Goal: Information Seeking & Learning: Learn about a topic

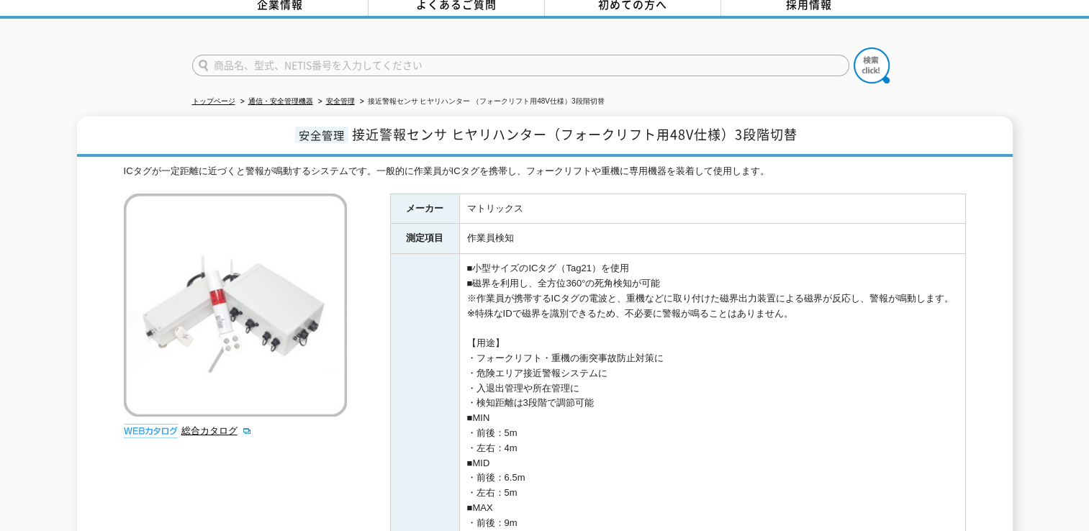
scroll to position [72, 0]
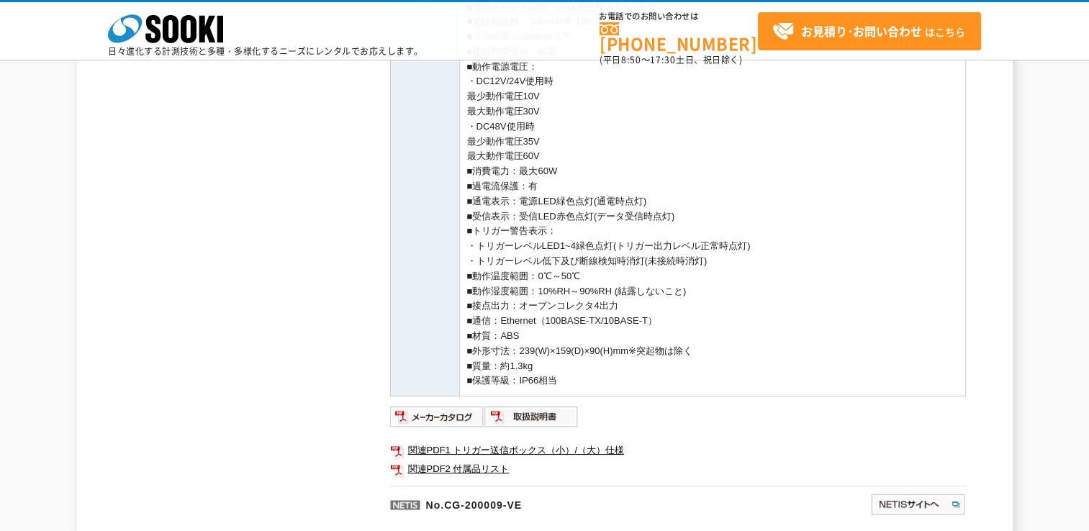
scroll to position [791, 0]
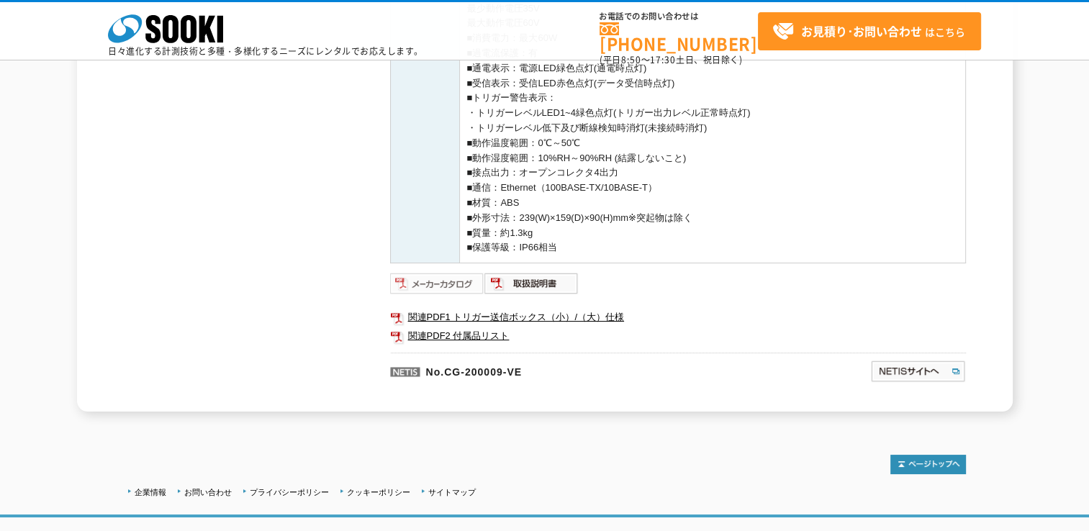
click at [453, 287] on img at bounding box center [437, 283] width 94 height 23
click at [550, 283] on img at bounding box center [531, 283] width 94 height 23
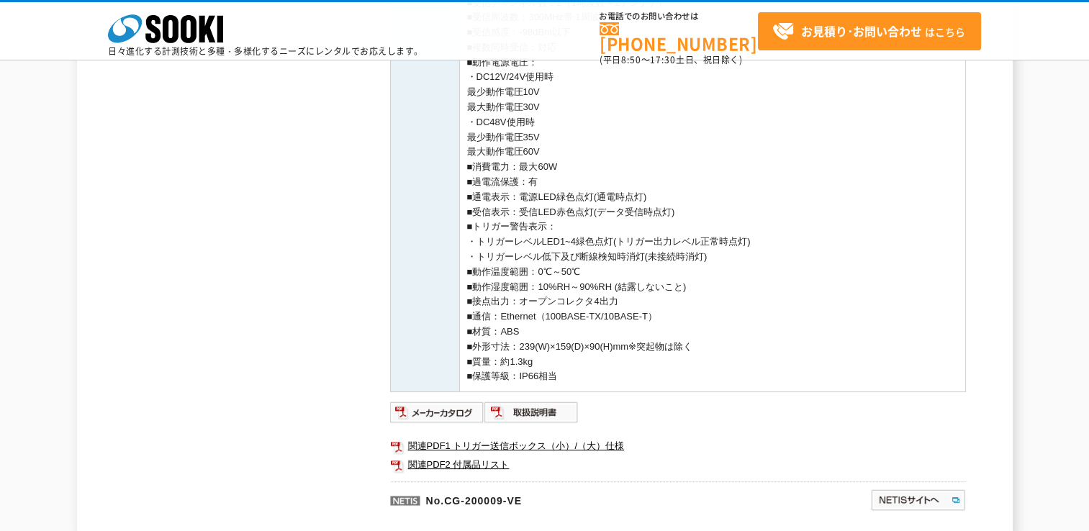
scroll to position [875, 0]
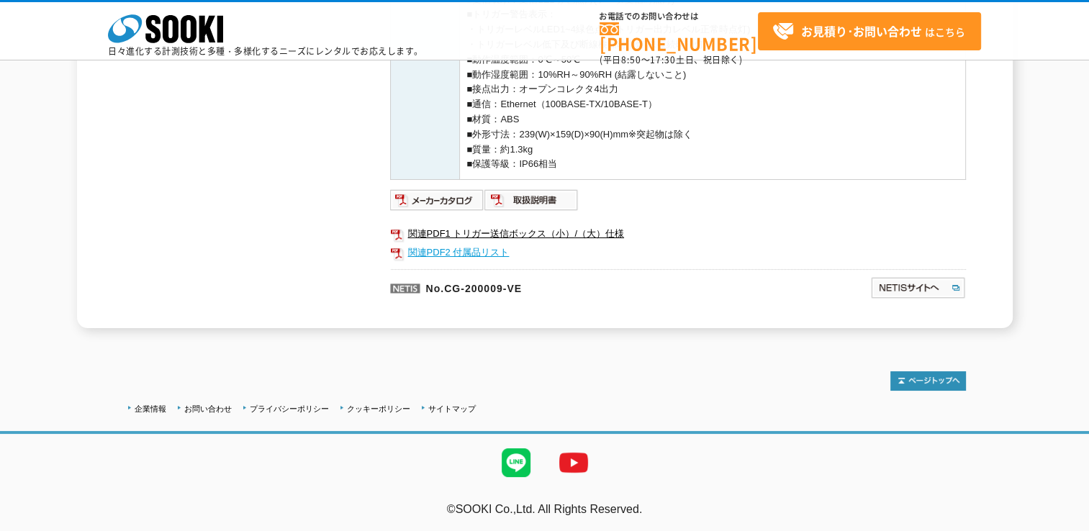
click at [463, 254] on link "関連PDF2 付属品リスト" at bounding box center [678, 252] width 576 height 19
click at [567, 197] on img at bounding box center [531, 200] width 94 height 23
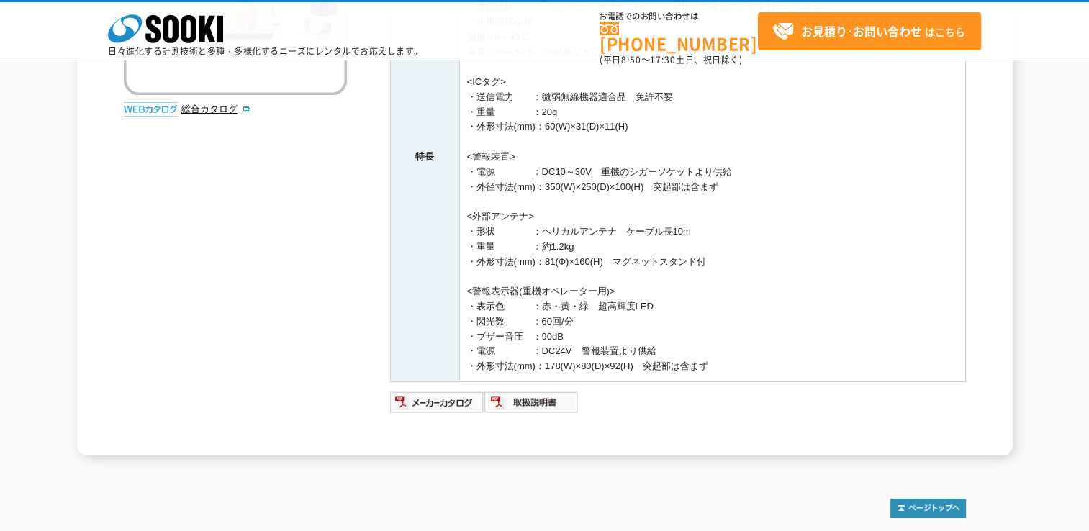
scroll to position [360, 0]
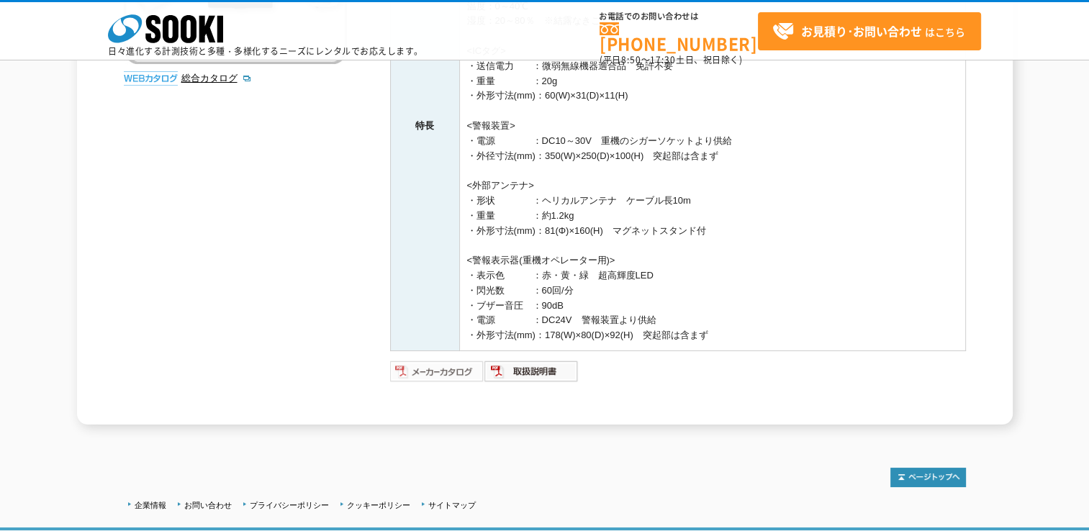
click at [441, 367] on img at bounding box center [437, 371] width 94 height 23
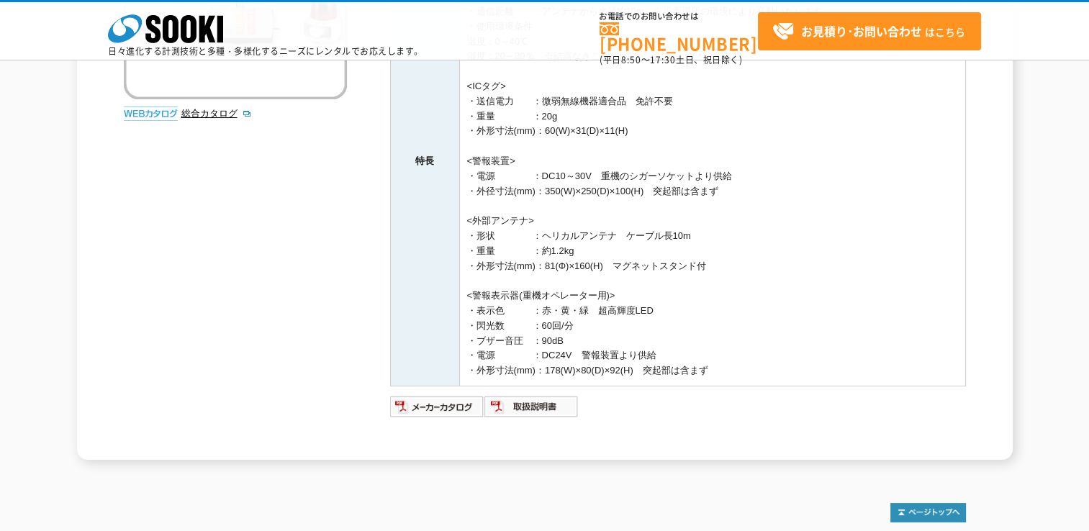
scroll to position [288, 0]
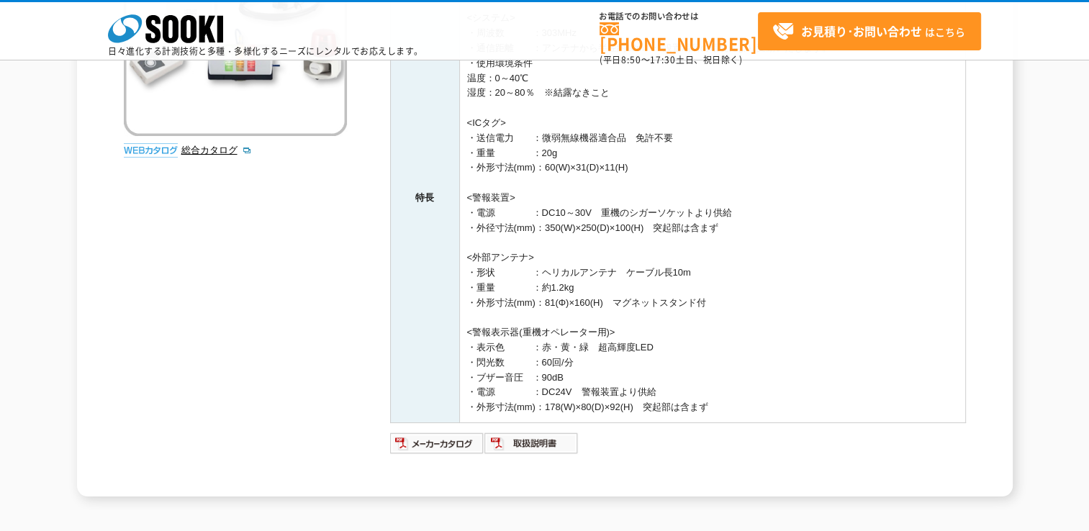
click at [555, 248] on td "<<仕様>> <システム> ・周波数　　　：303MHz ・通信距離　　：アンテナから半径約10m　※設置場所の環境により変動いたします。 ・使用環境条件 温…" at bounding box center [712, 197] width 506 height 449
click at [612, 245] on td "<<仕様>> <システム> ・周波数　　　：303MHz ・通信距離　　：アンテナから半径約10m　※設置場所の環境により変動いたします。 ・使用環境条件 温…" at bounding box center [712, 197] width 506 height 449
click at [610, 248] on td "<<仕様>> <システム> ・周波数　　　：303MHz ・通信距離　　：アンテナから半径約10m　※設置場所の環境により変動いたします。 ・使用環境条件 温…" at bounding box center [712, 197] width 506 height 449
click at [585, 248] on td "<<仕様>> <システム> ・周波数　　　：303MHz ・通信距離　　：アンテナから半径約10m　※設置場所の環境により変動いたします。 ・使用環境条件 温…" at bounding box center [712, 197] width 506 height 449
click at [553, 230] on td "<<仕様>> <システム> ・周波数　　　：303MHz ・通信距離　　：アンテナから半径約10m　※設置場所の環境により変動いたします。 ・使用環境条件 温…" at bounding box center [712, 197] width 506 height 449
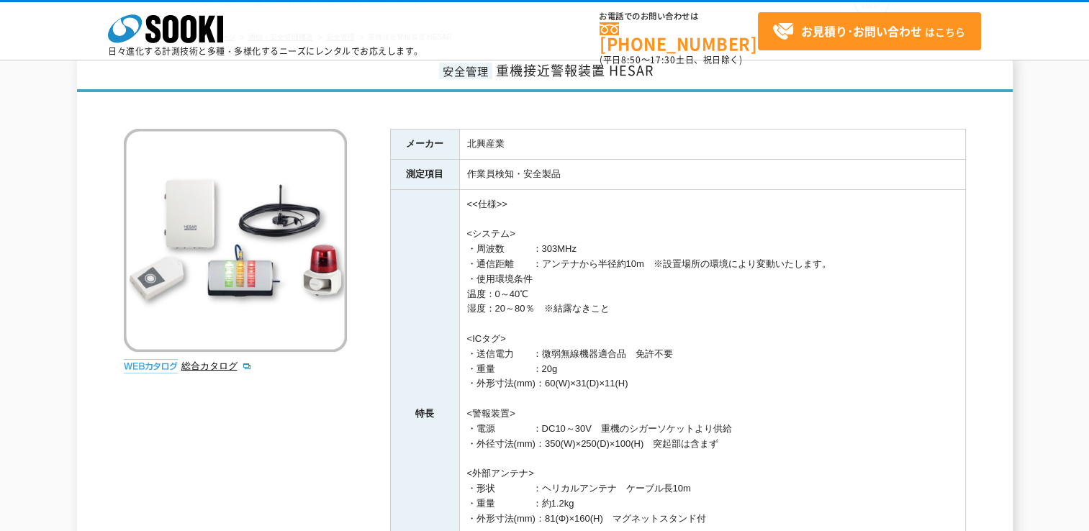
scroll to position [432, 0]
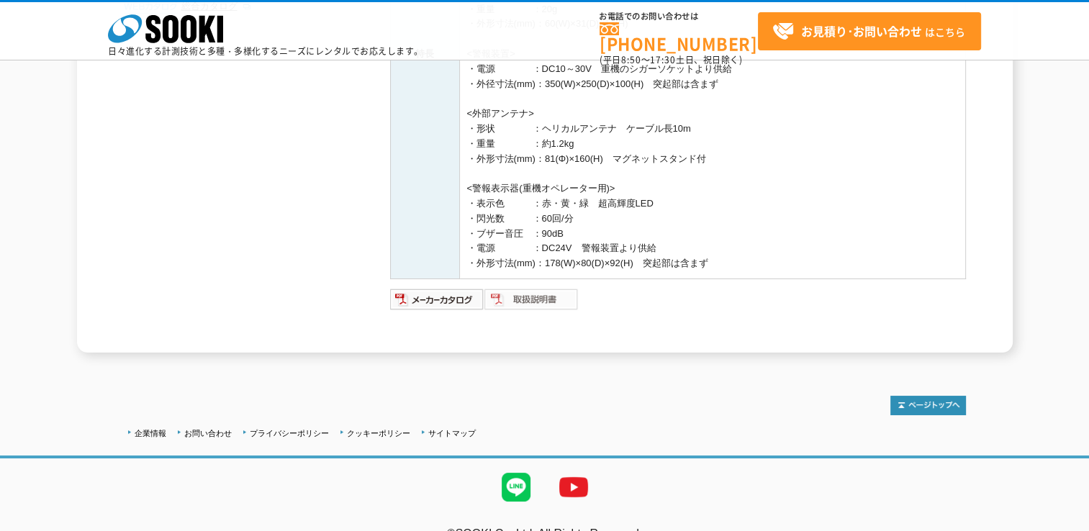
click at [535, 302] on img at bounding box center [531, 299] width 94 height 23
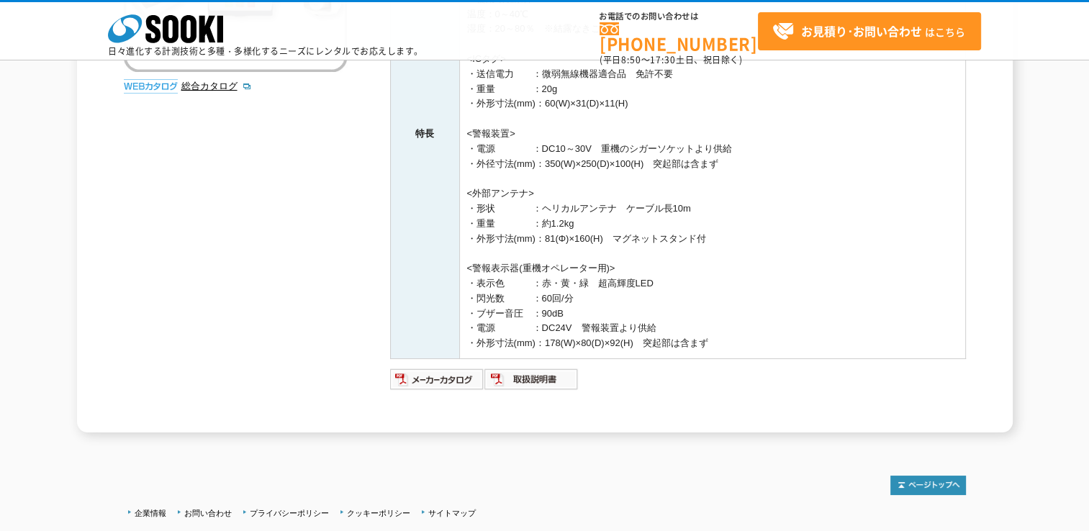
scroll to position [216, 0]
